Goal: Information Seeking & Learning: Learn about a topic

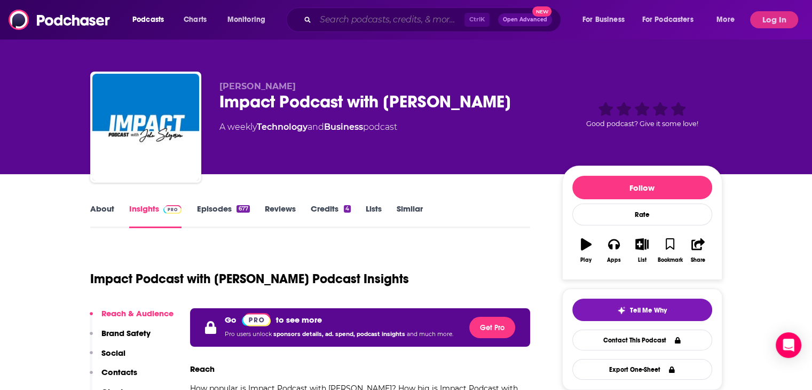
click at [328, 20] on input "Search podcasts, credits, & more..." at bounding box center [389, 19] width 149 height 17
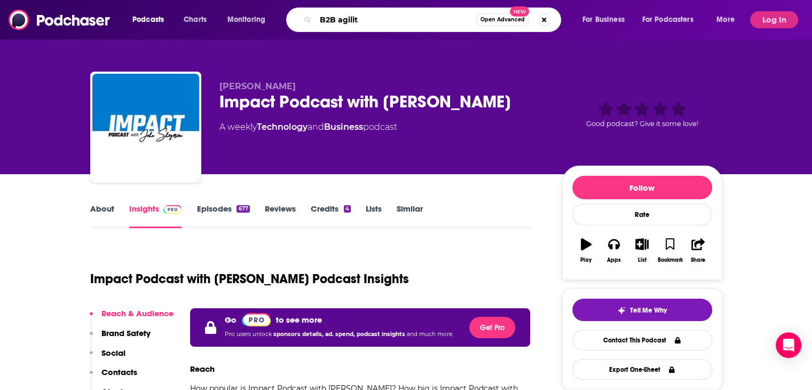
type input "B2B agility"
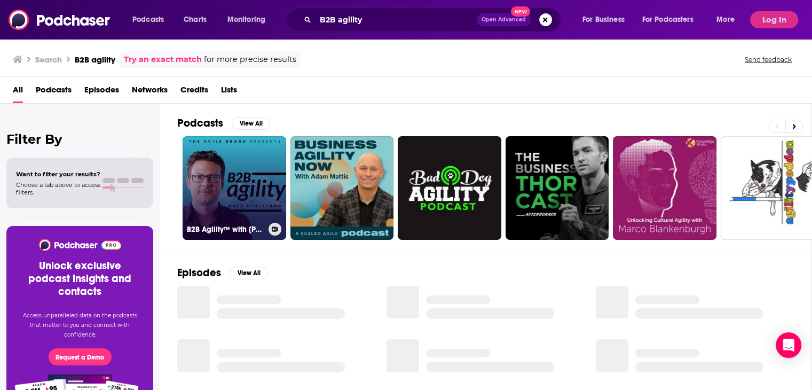
click at [243, 177] on link "B2B Agility™ with [PERSON_NAME]" at bounding box center [235, 188] width 104 height 104
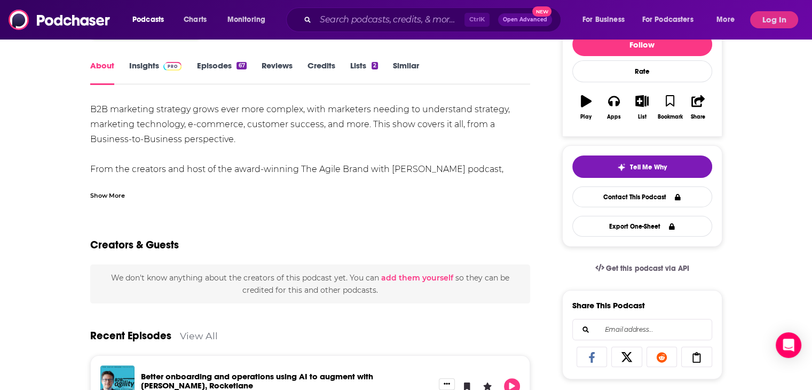
scroll to position [107, 0]
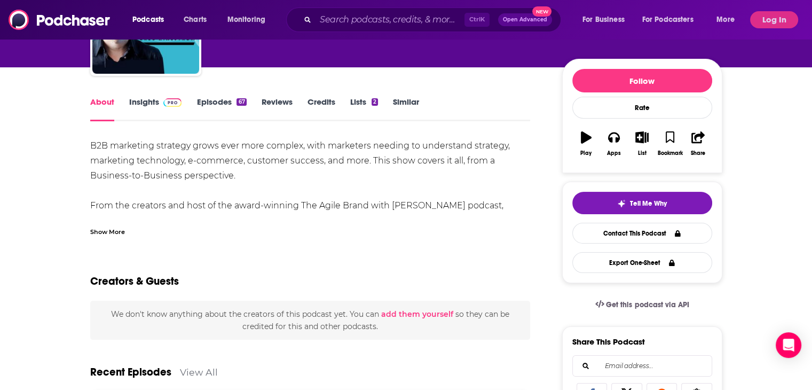
click at [154, 102] on link "Insights" at bounding box center [155, 109] width 53 height 25
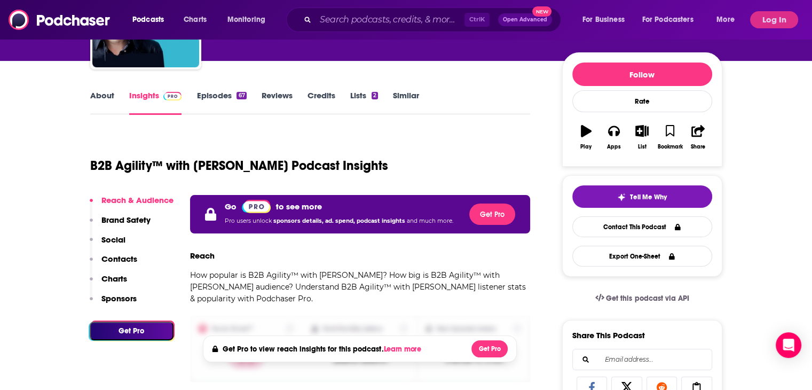
scroll to position [160, 0]
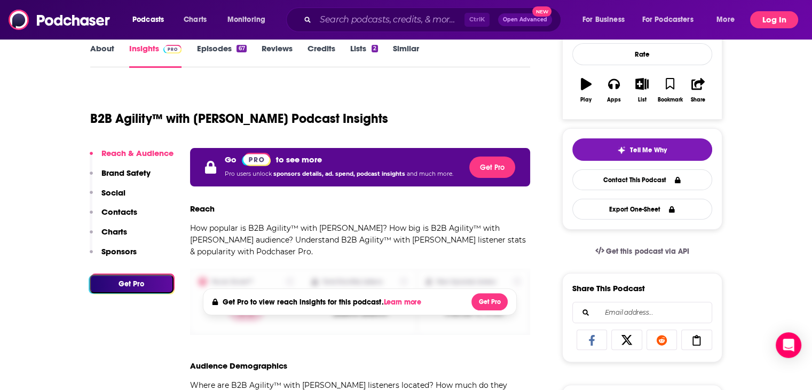
click at [771, 22] on button "Log In" at bounding box center [774, 19] width 48 height 17
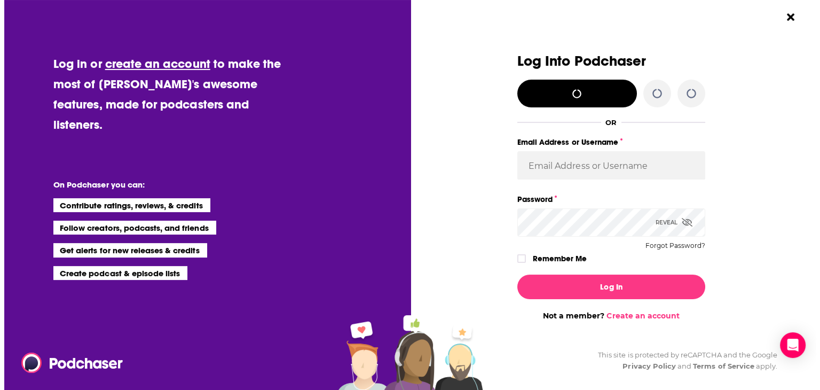
scroll to position [0, 0]
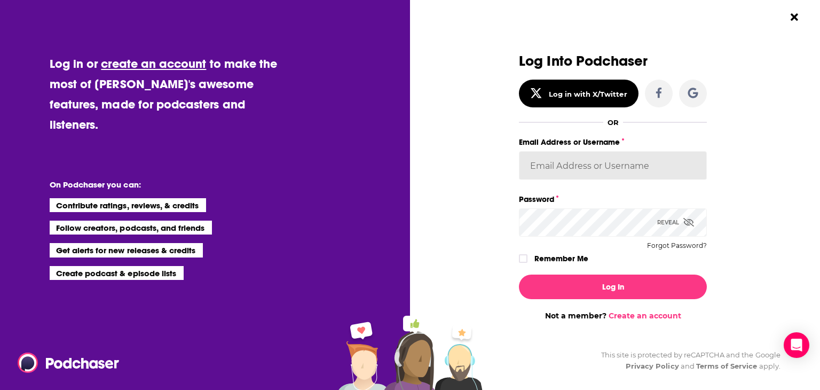
type input "[PERSON_NAME][EMAIL_ADDRESS][DOMAIN_NAME]"
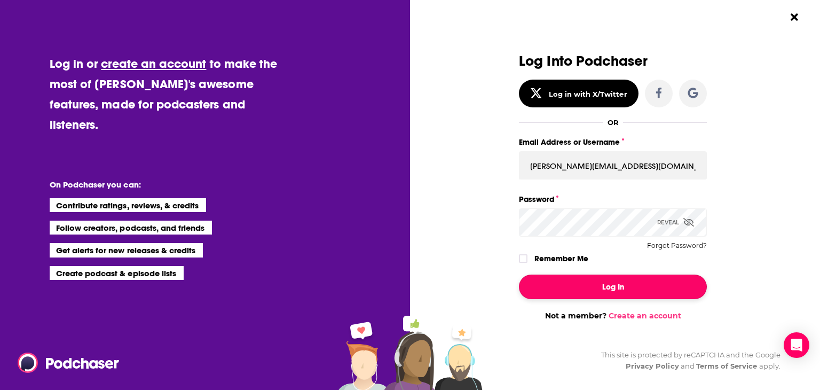
click at [612, 288] on button "Log In" at bounding box center [613, 286] width 188 height 25
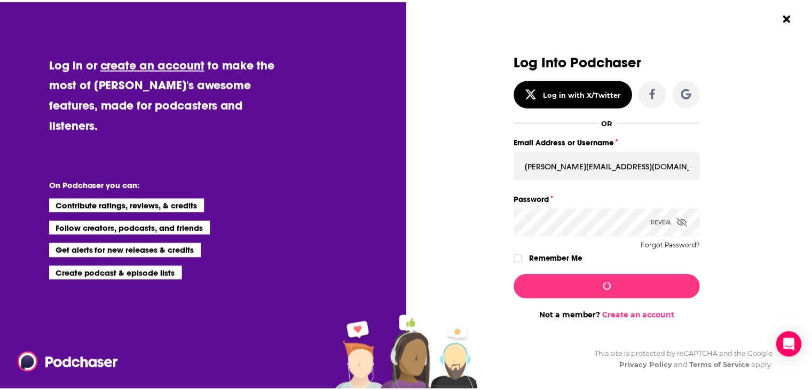
scroll to position [160, 0]
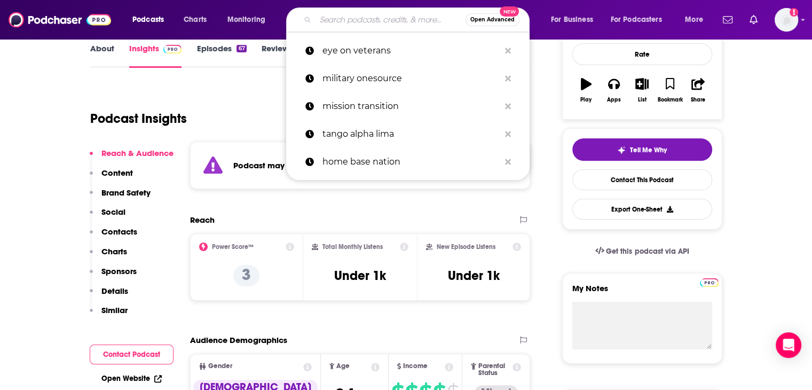
click at [337, 24] on input "Search podcasts, credits, & more..." at bounding box center [390, 19] width 150 height 17
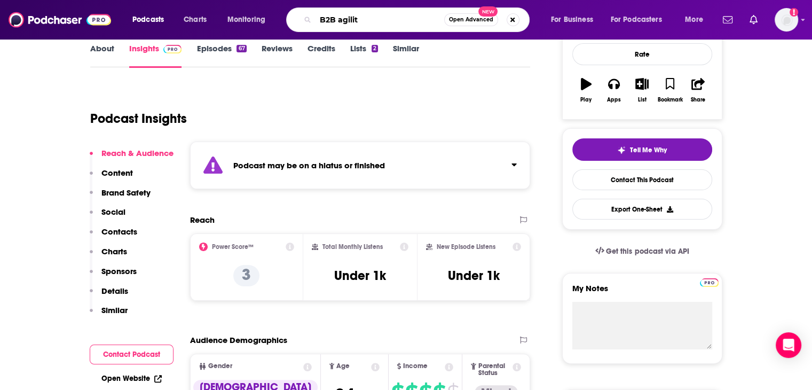
type input "B2B agility"
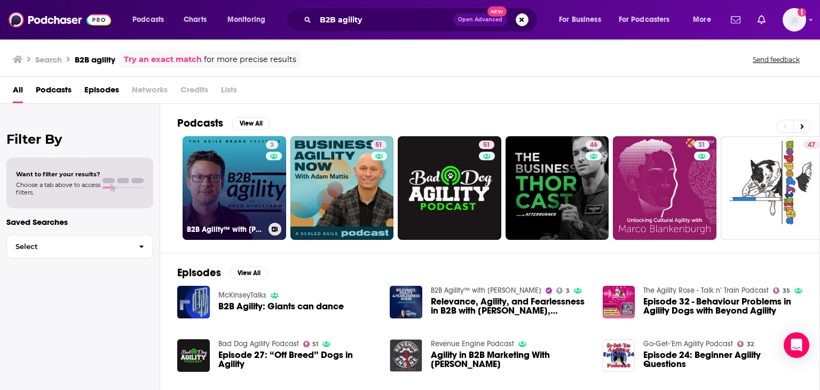
click at [243, 179] on link "3 B2B Agility™ with [PERSON_NAME]" at bounding box center [235, 188] width 104 height 104
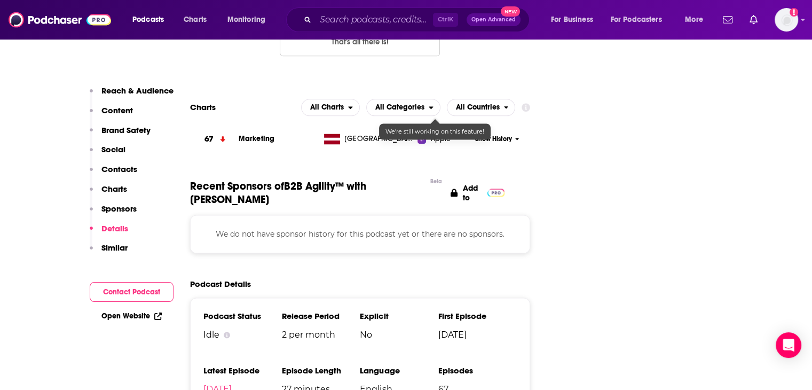
scroll to position [1441, 0]
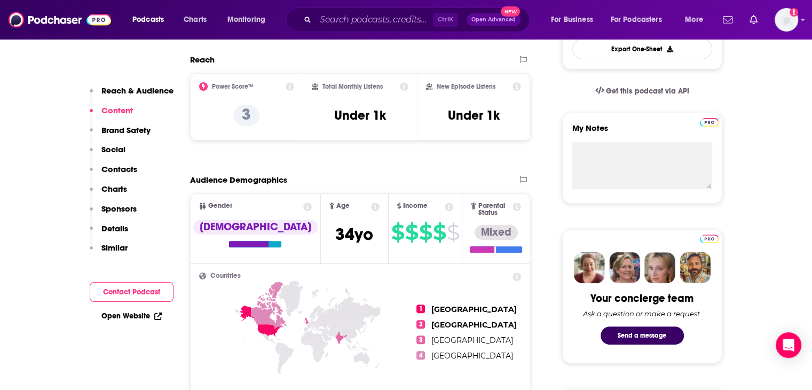
click at [143, 91] on p "Reach & Audience" at bounding box center [137, 90] width 72 height 10
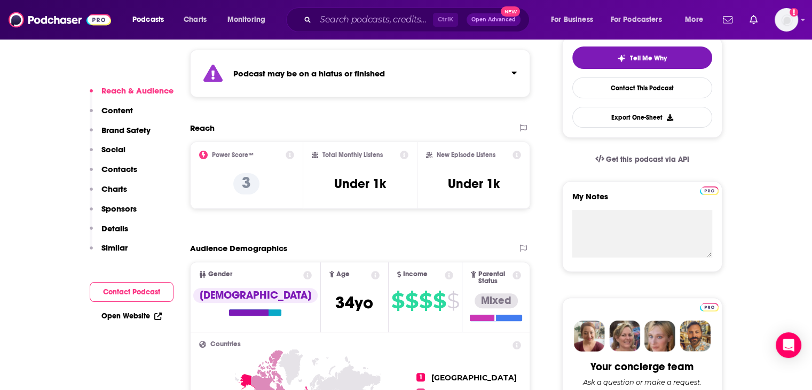
scroll to position [225, 0]
